Goal: Task Accomplishment & Management: Complete application form

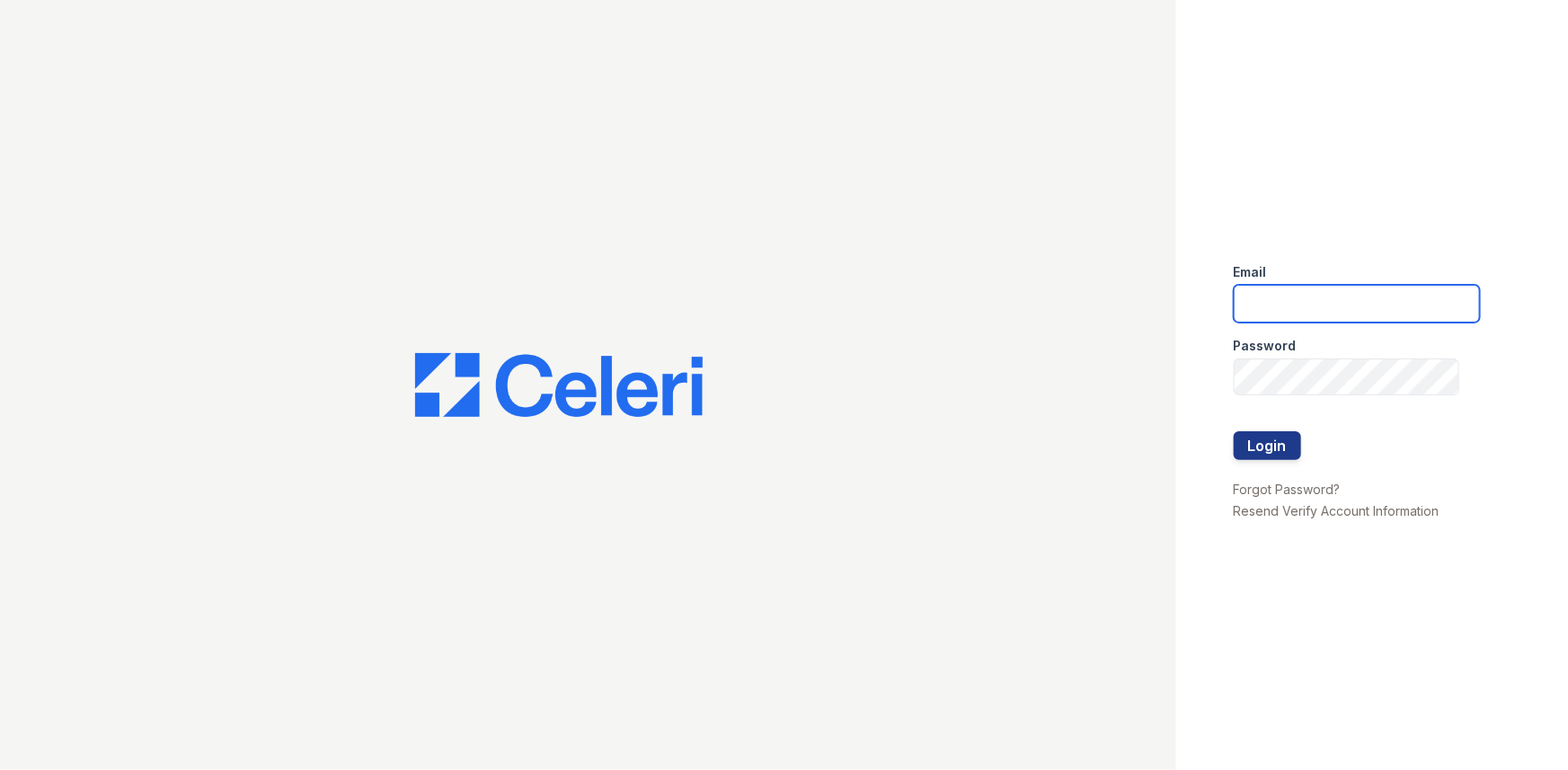
type input "[EMAIL_ADDRESS][DOMAIN_NAME]"
click at [1284, 401] on div at bounding box center [1357, 413] width 246 height 36
click at [1282, 421] on div at bounding box center [1357, 413] width 246 height 36
click at [1276, 435] on button "Login" at bounding box center [1267, 445] width 67 height 29
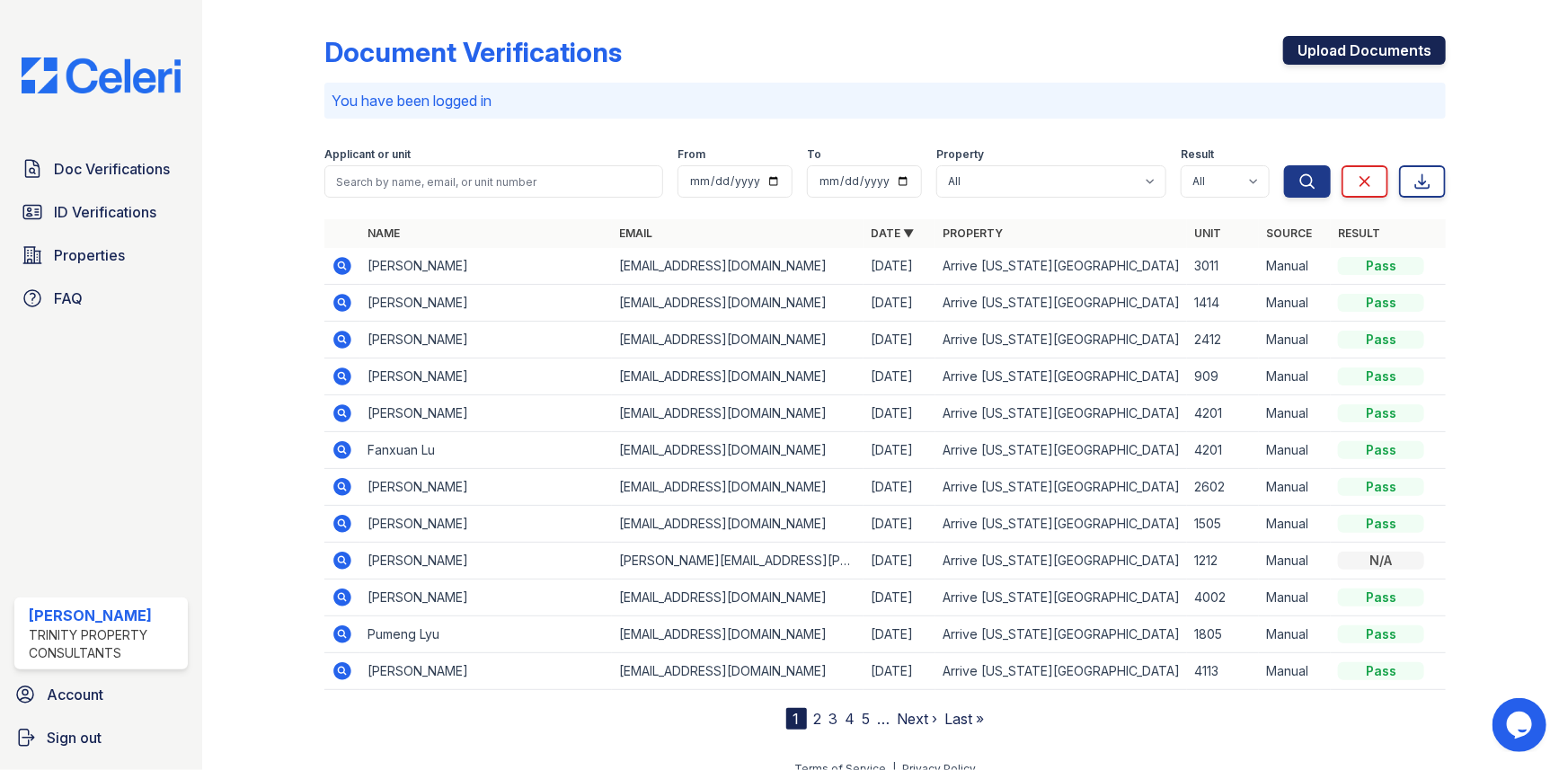
click at [1410, 53] on link "Upload Documents" at bounding box center [1365, 50] width 163 height 29
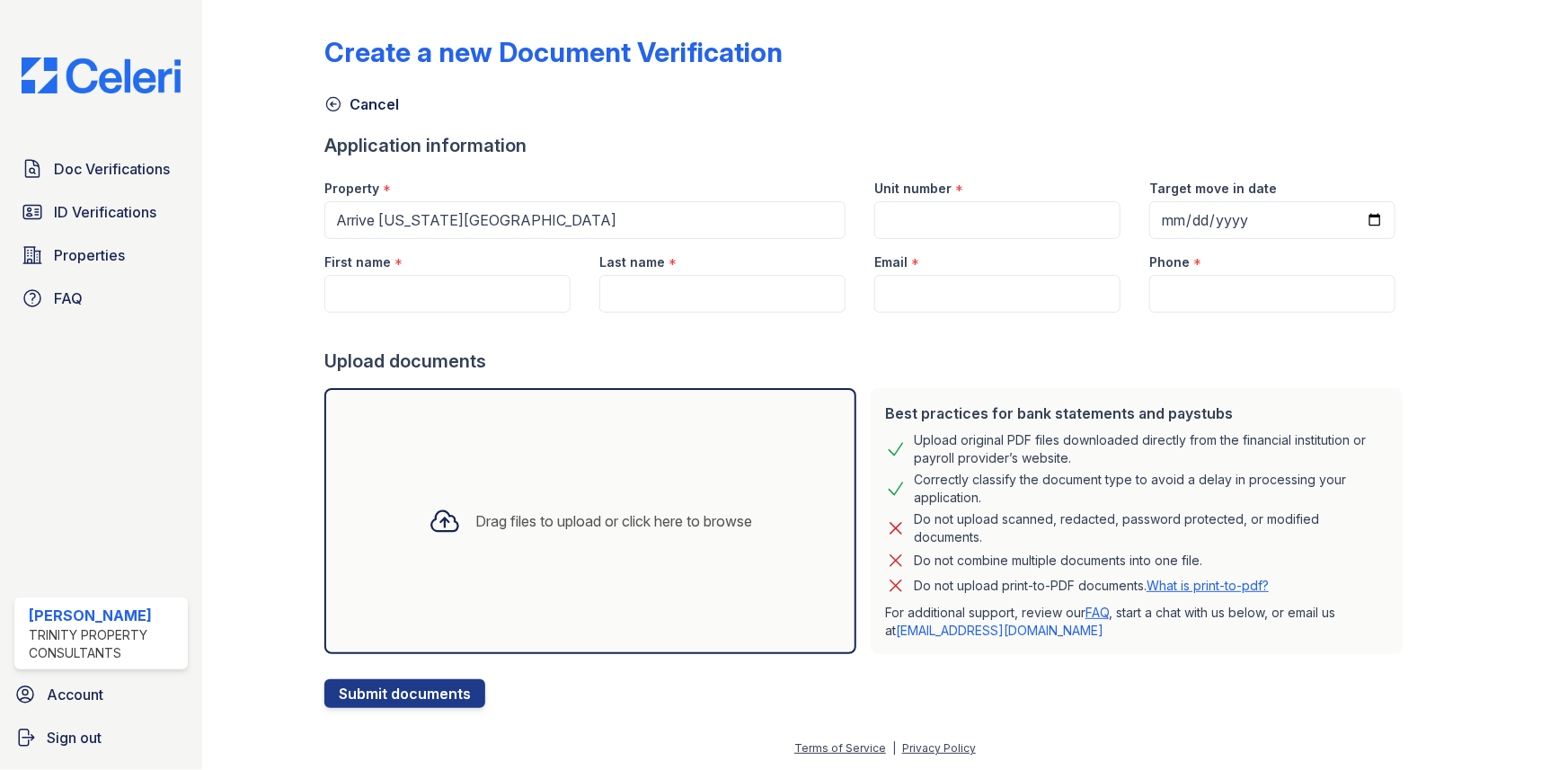
click at [604, 429] on div "Drag files to upload or click here to browse" at bounding box center [590, 521] width 532 height 266
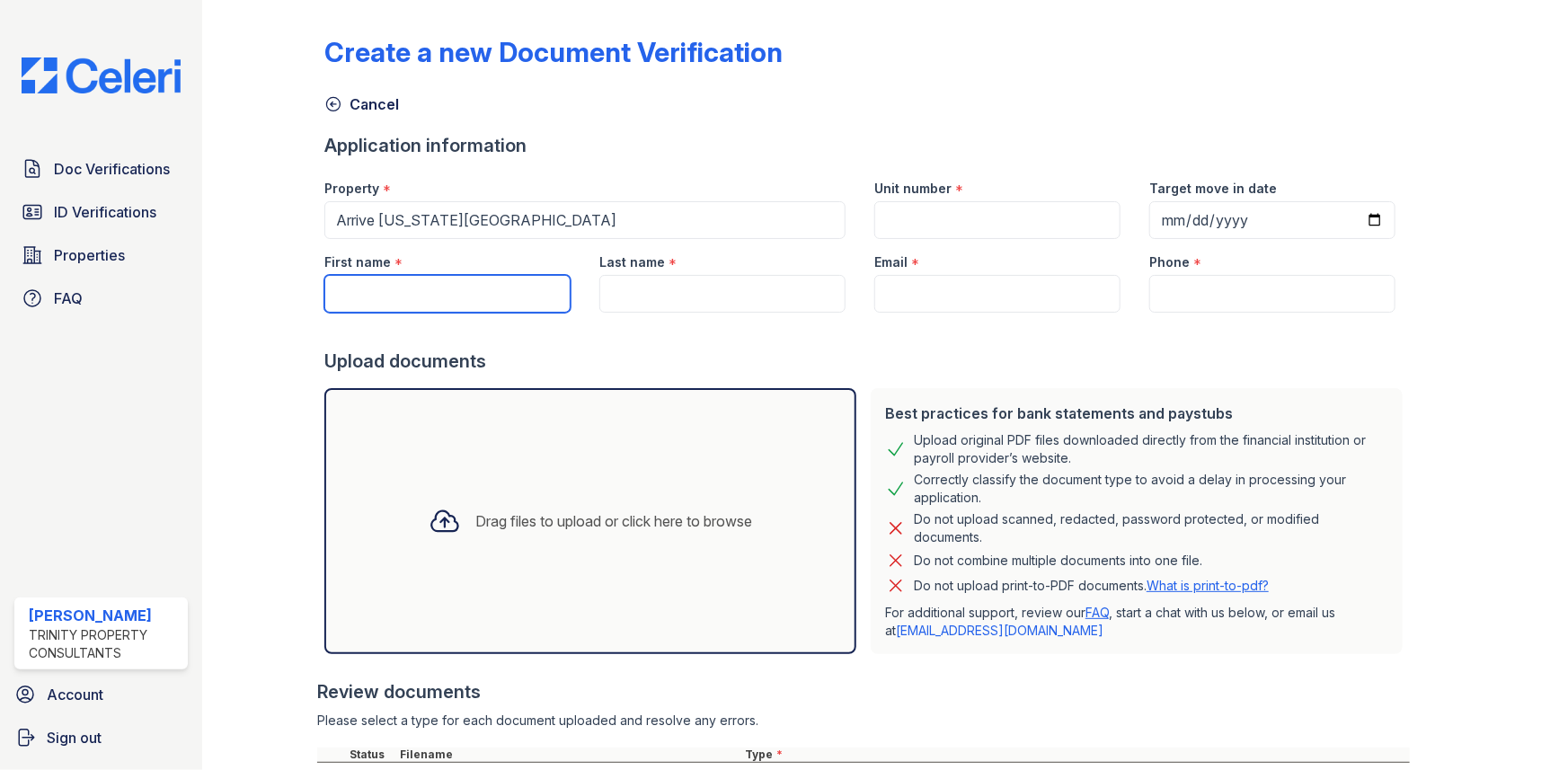
click at [448, 303] on input "First name" at bounding box center [448, 294] width 246 height 38
type input "Pumeng"
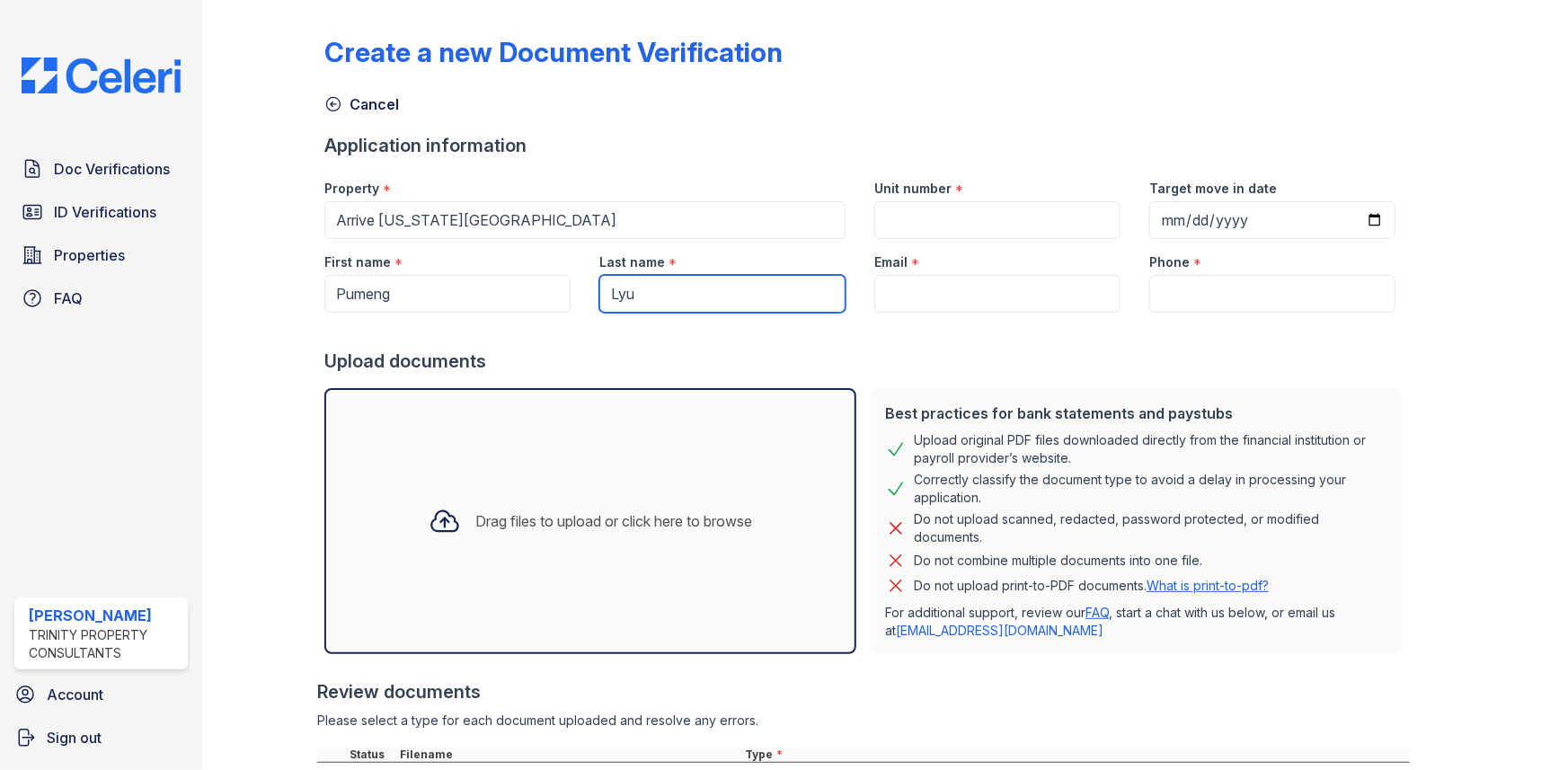
type input "Lyu"
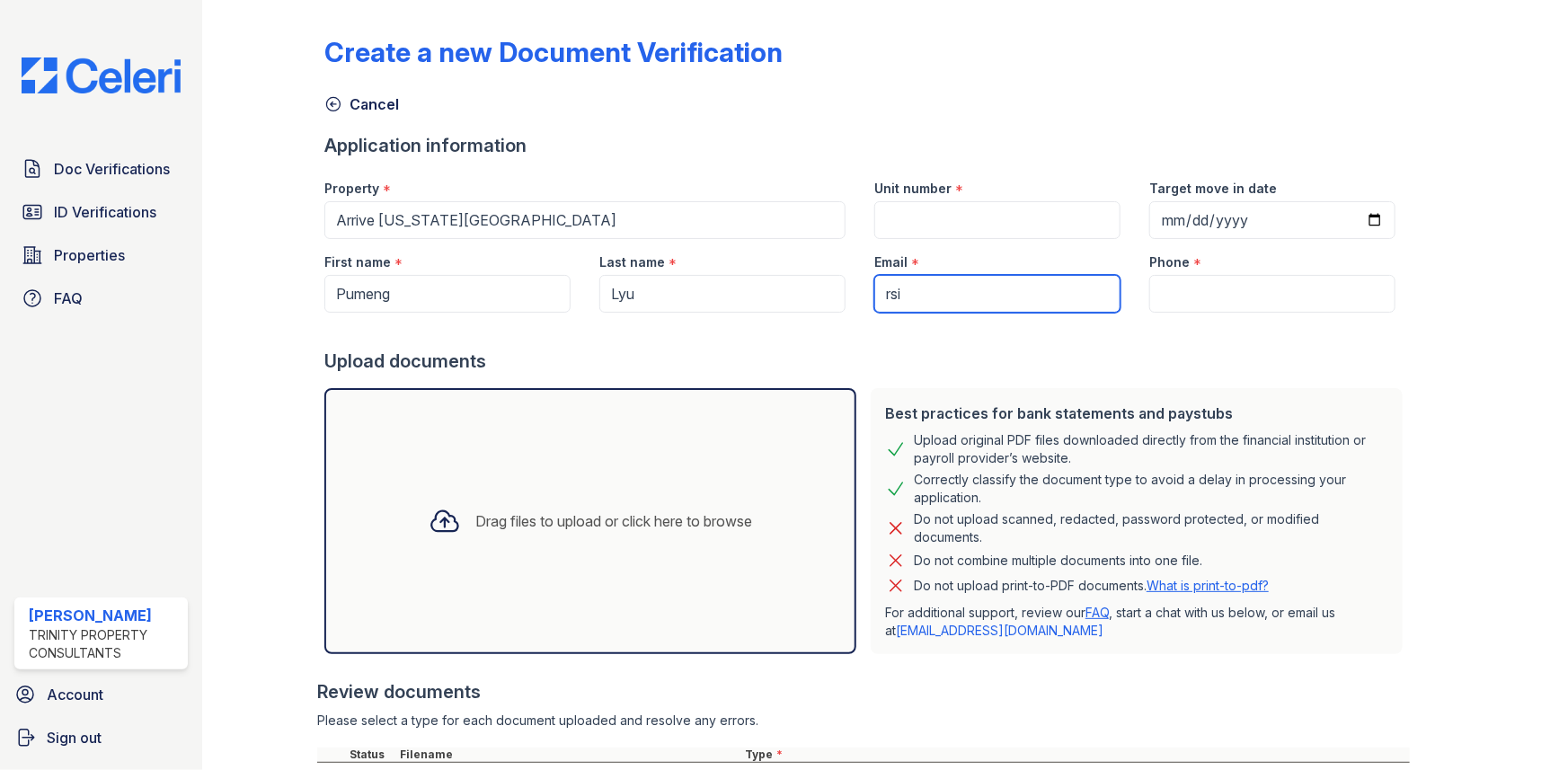
type input "[EMAIL_ADDRESS][DOMAIN_NAME]"
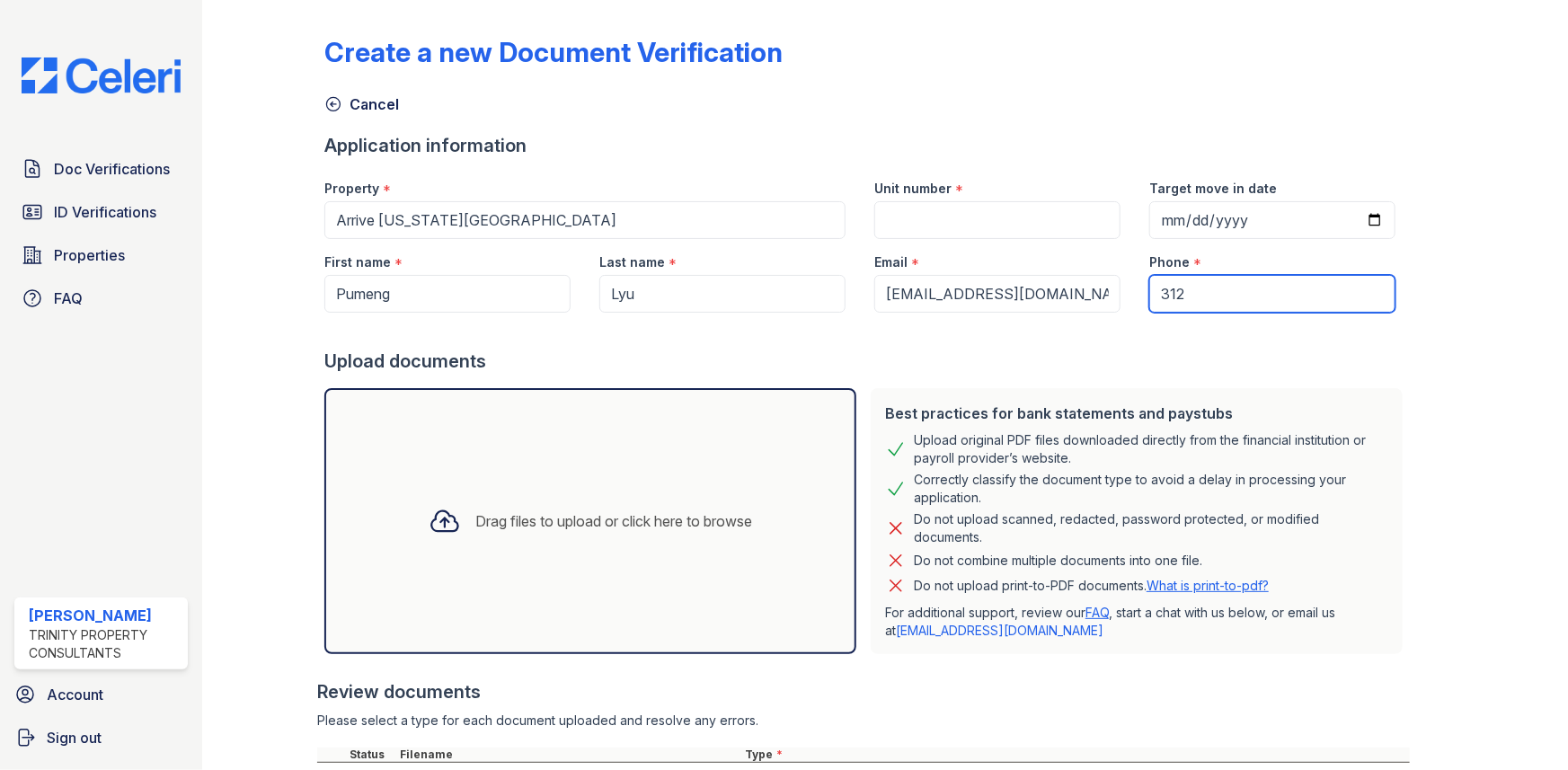
type input "3122109816"
click at [960, 247] on div "Email *" at bounding box center [997, 257] width 246 height 36
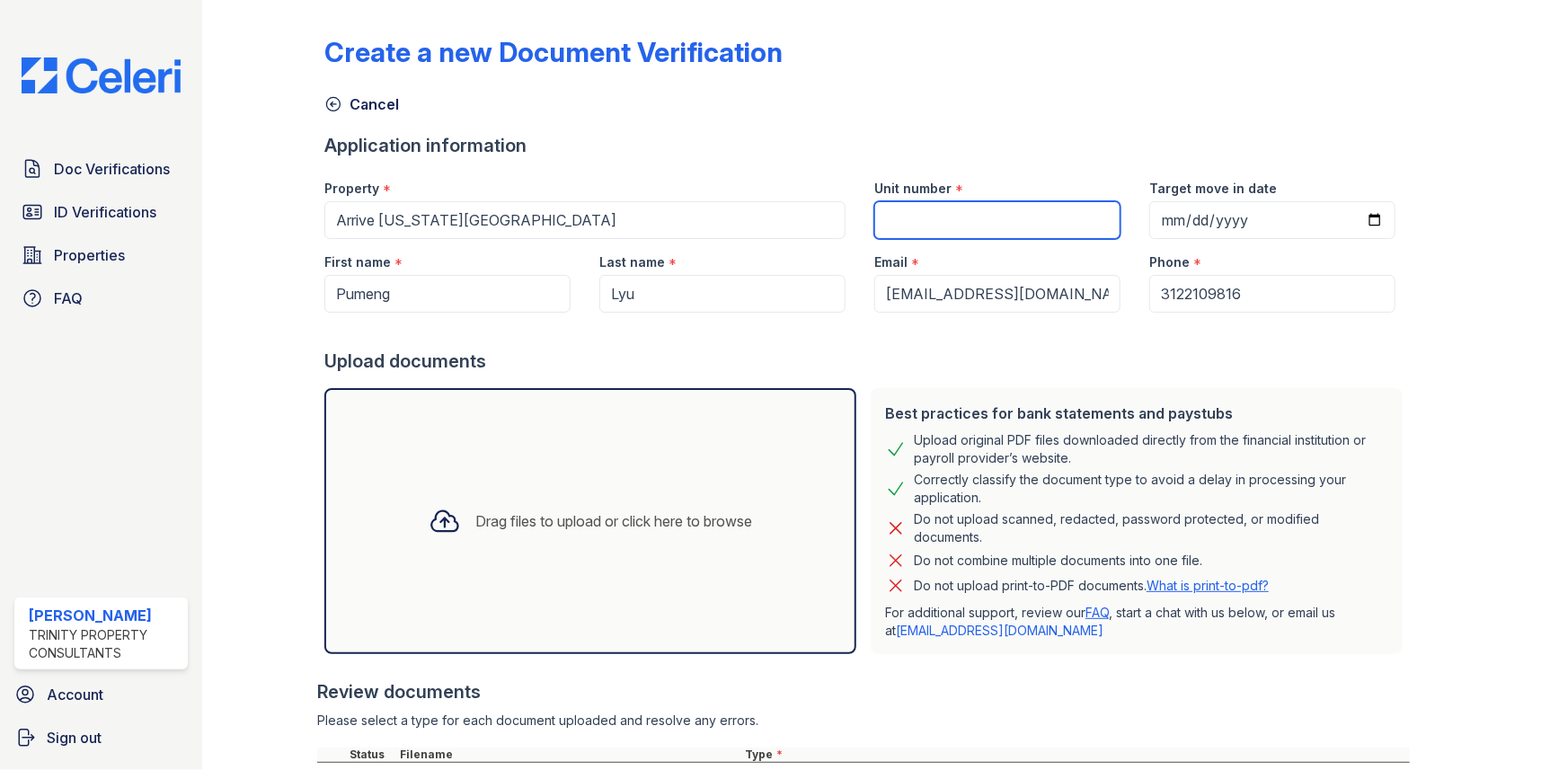
click at [966, 229] on input "Unit number" at bounding box center [997, 220] width 246 height 38
type input "4"
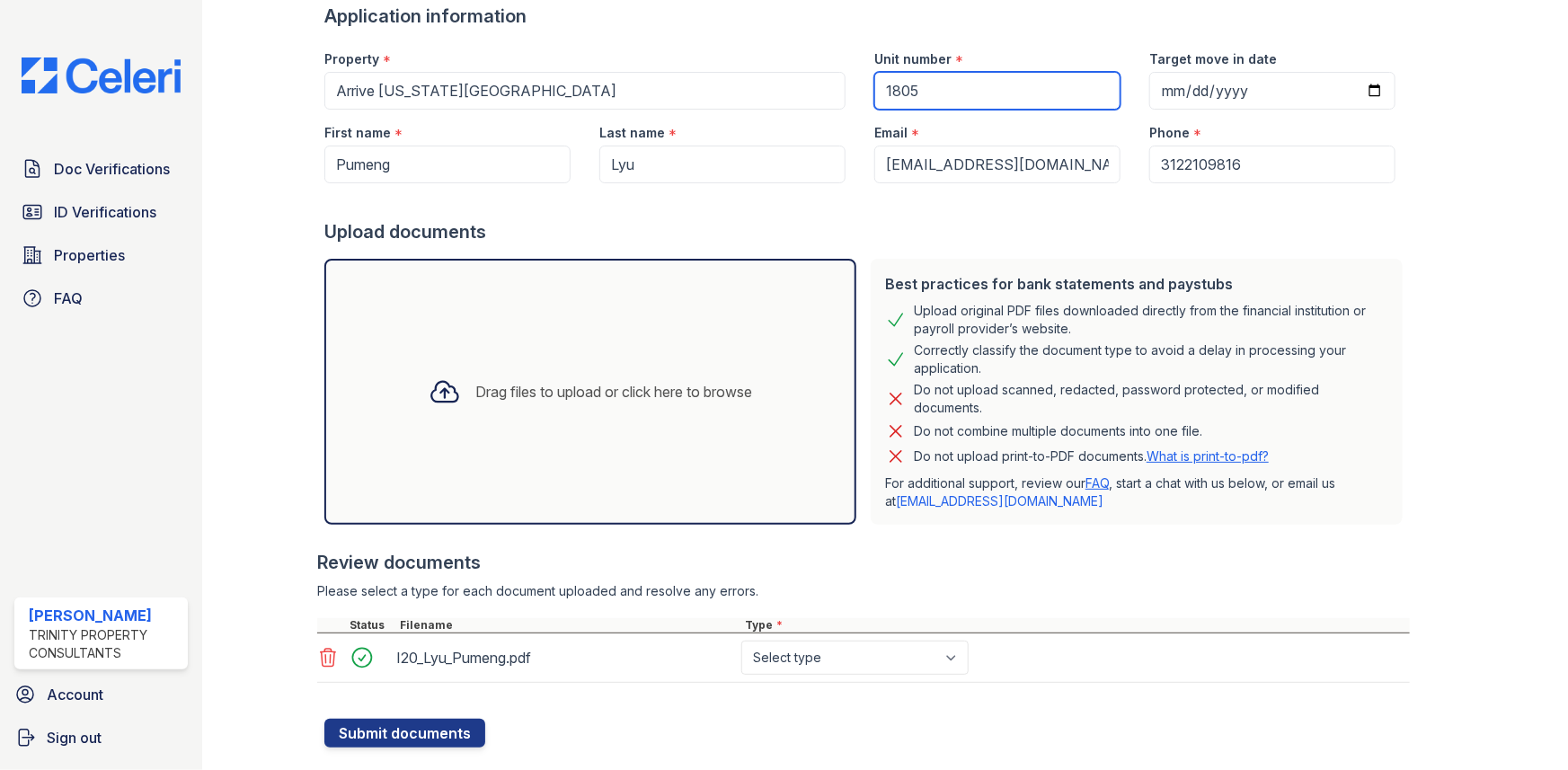
scroll to position [166, 0]
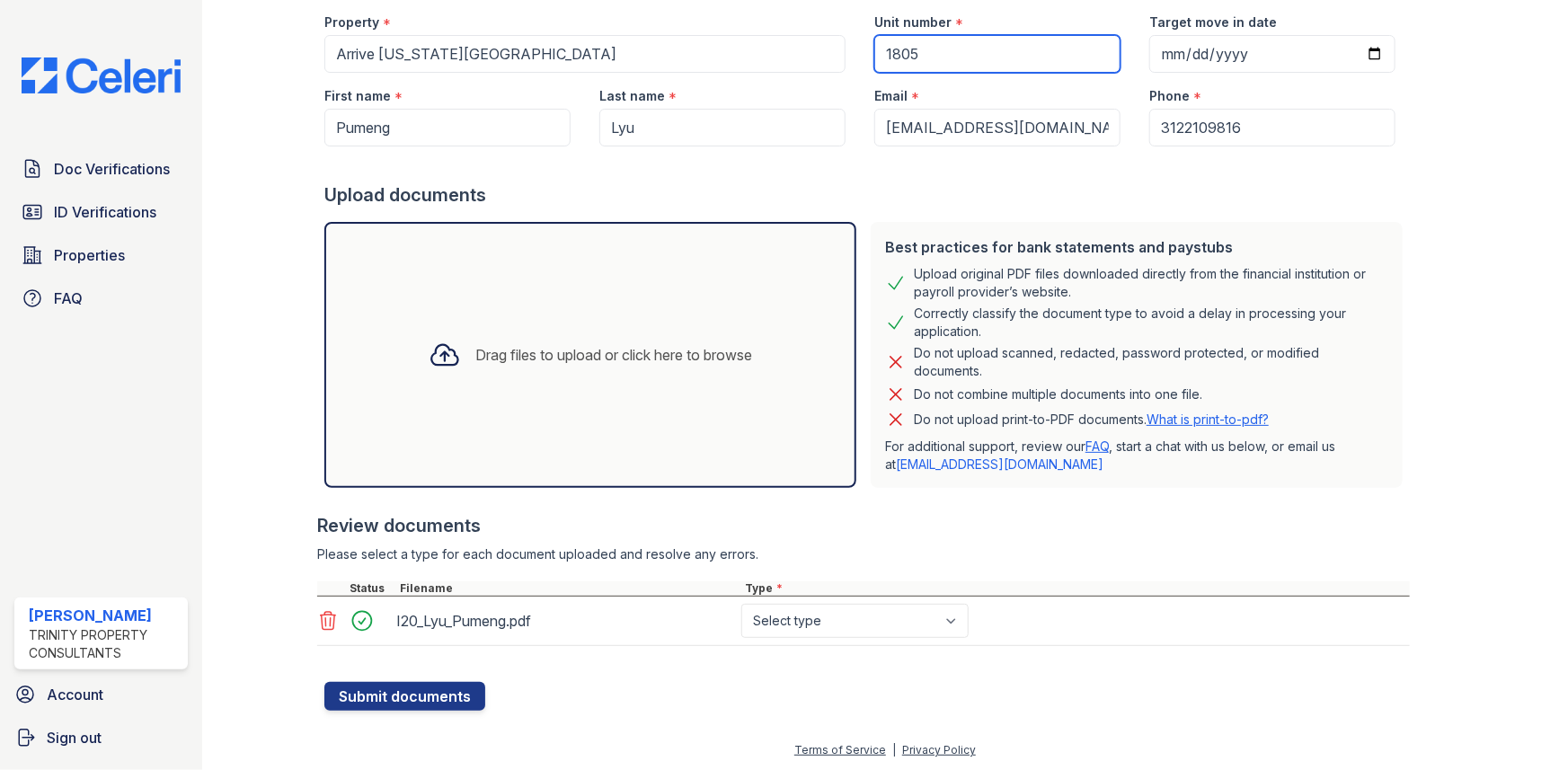
type input "1805"
click at [791, 620] on select "Select type Paystub Bank Statement Offer Letter Tax Documents Benefit Award Let…" at bounding box center [854, 620] width 227 height 34
click at [801, 606] on select "Select type Paystub Bank Statement Offer Letter Tax Documents Benefit Award Let…" at bounding box center [854, 620] width 227 height 34
select select "benefit_award_letter"
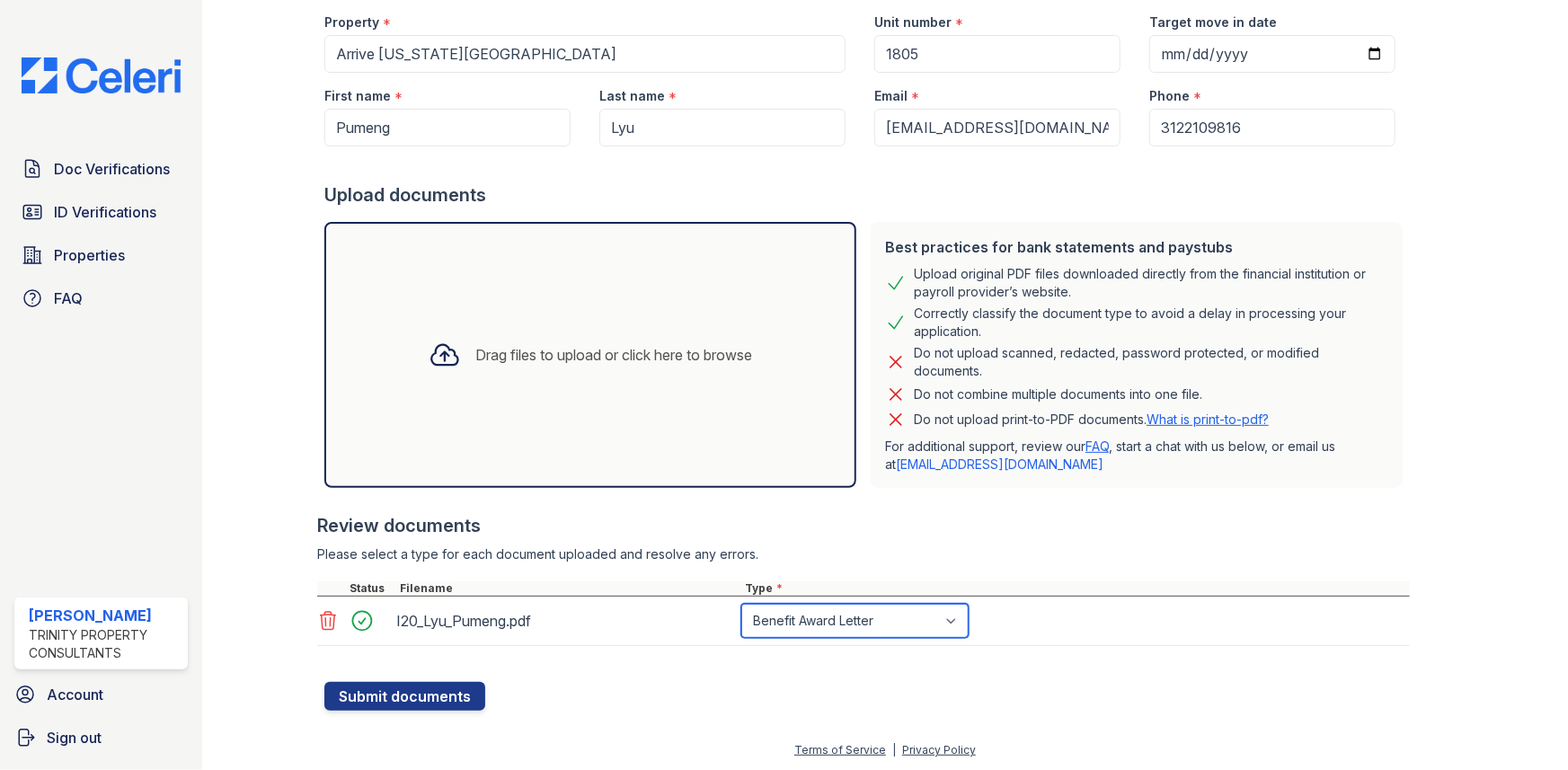
click at [741, 603] on select "Select type Paystub Bank Statement Offer Letter Tax Documents Benefit Award Let…" at bounding box center [854, 620] width 227 height 34
click at [408, 701] on button "Submit documents" at bounding box center [405, 696] width 161 height 29
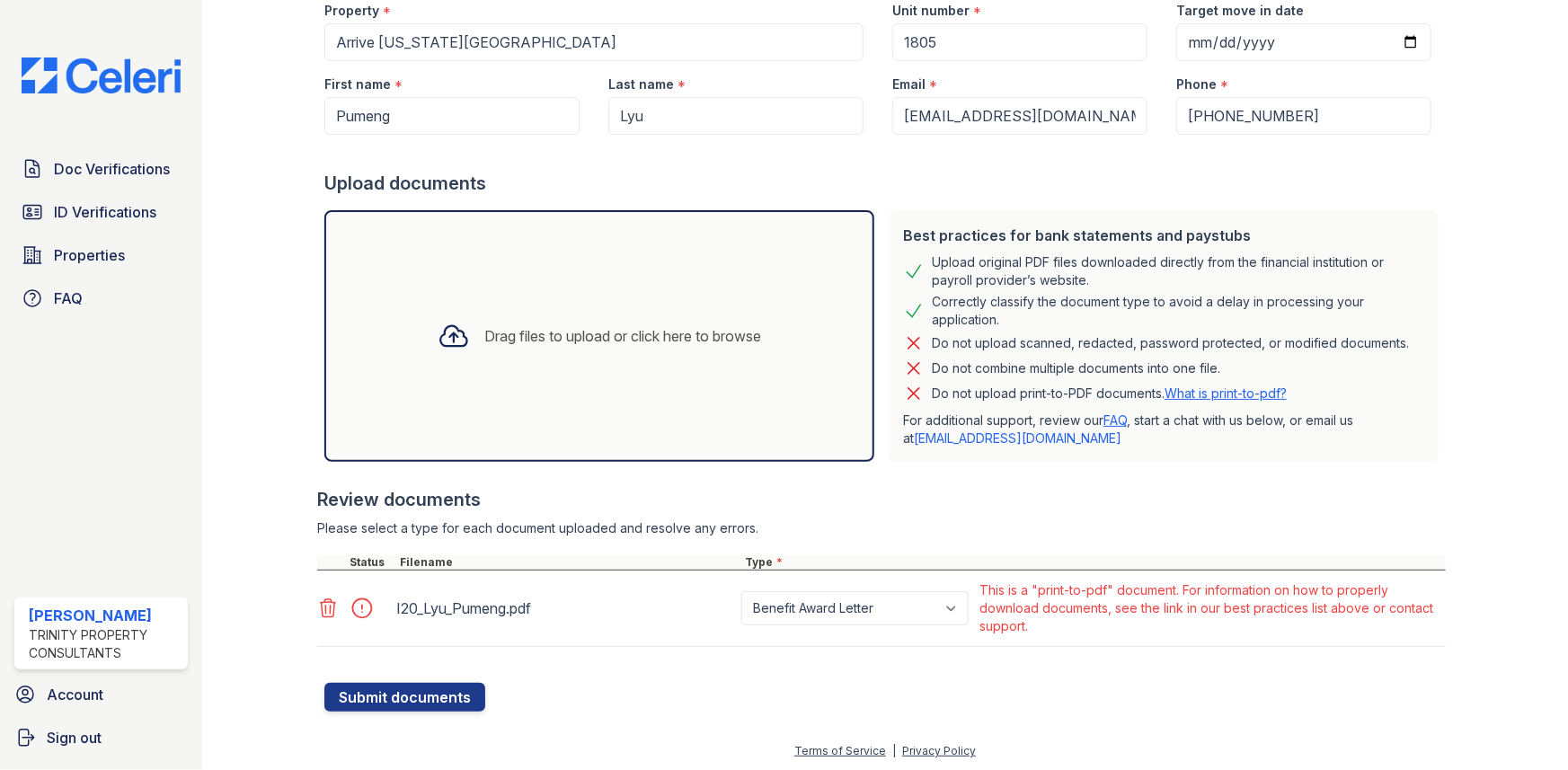
scroll to position [229, 0]
